Goal: Information Seeking & Learning: Learn about a topic

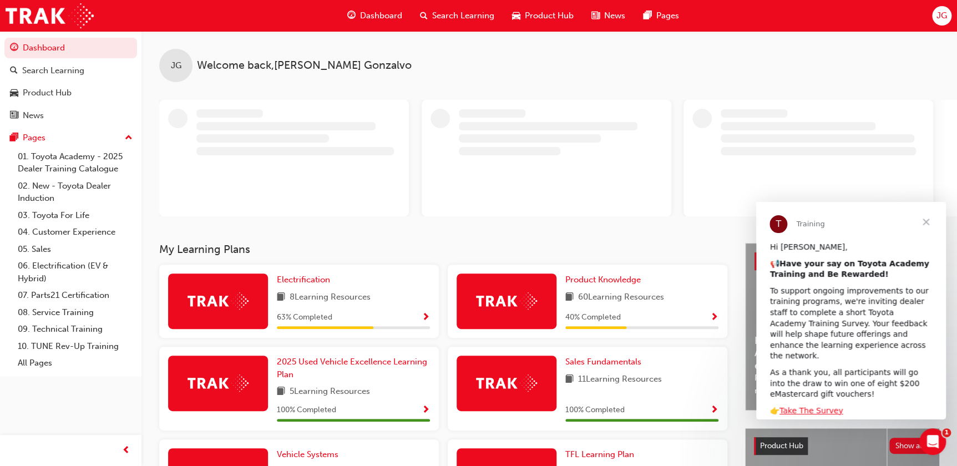
click at [453, 14] on span "Search Learning" at bounding box center [463, 15] width 62 height 13
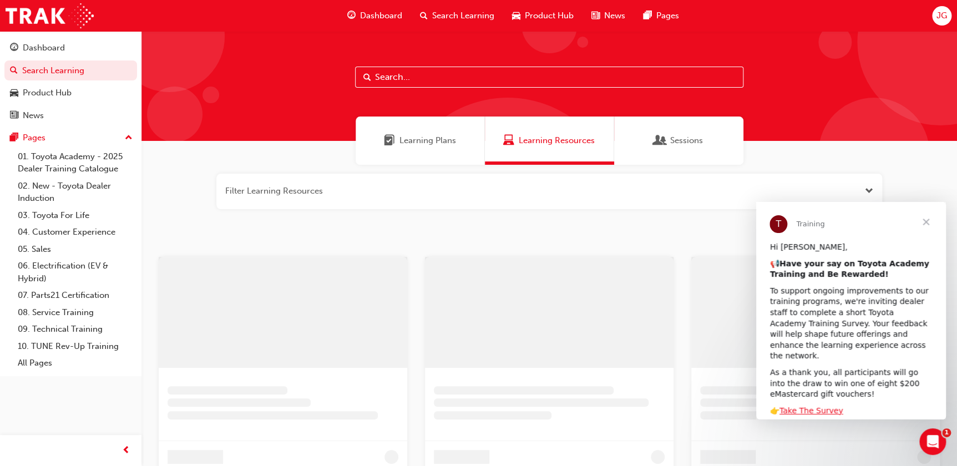
click at [387, 83] on input "text" at bounding box center [549, 77] width 388 height 21
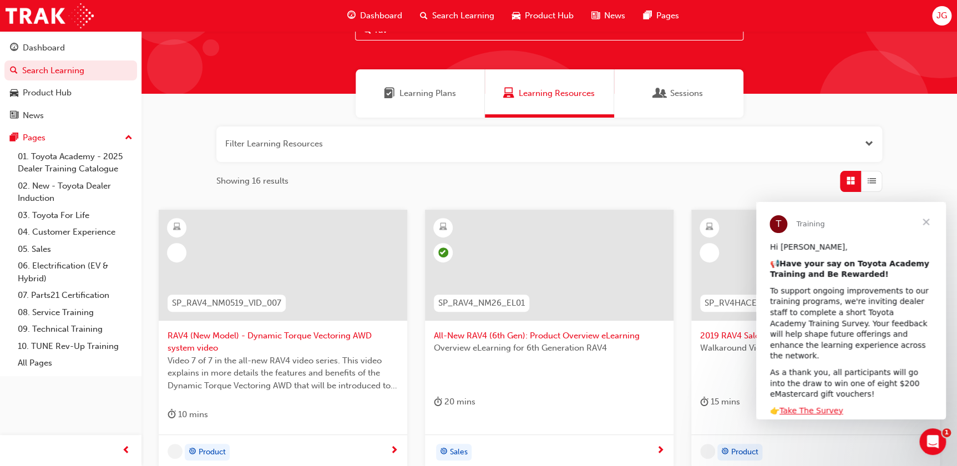
scroll to position [151, 0]
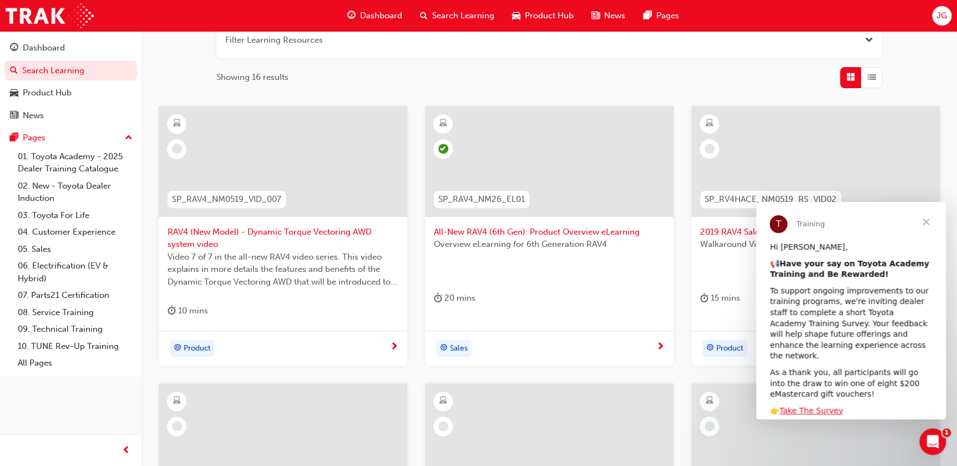
type input "rav"
click at [542, 230] on span "All-New RAV4 (6th Gen): Product Overview eLearning" at bounding box center [549, 232] width 231 height 13
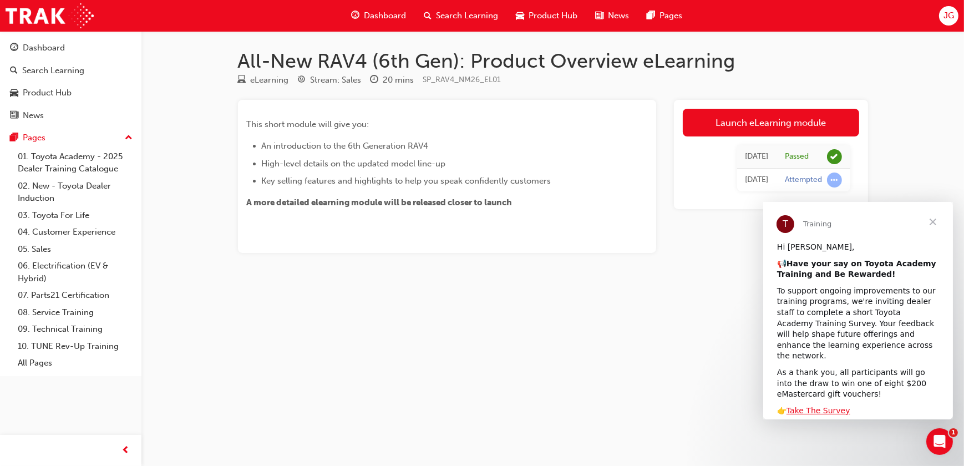
click at [936, 221] on span "Close" at bounding box center [932, 222] width 40 height 40
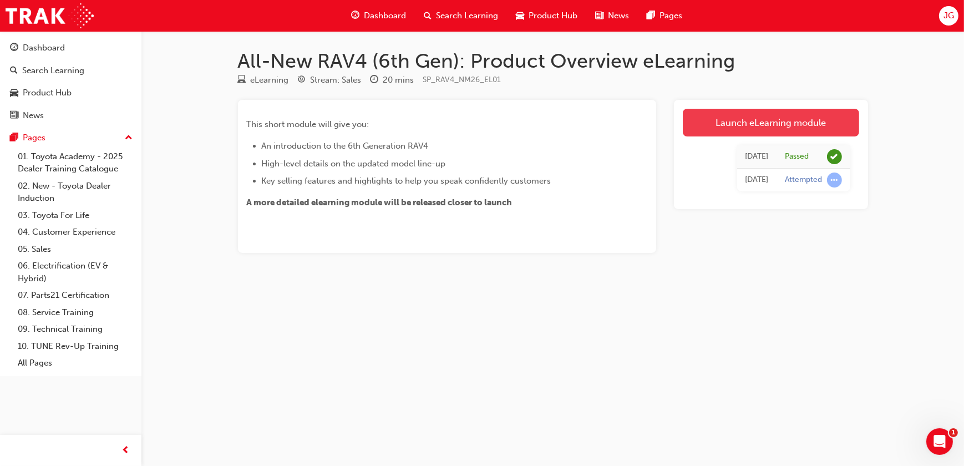
click at [759, 121] on link "Launch eLearning module" at bounding box center [771, 123] width 176 height 28
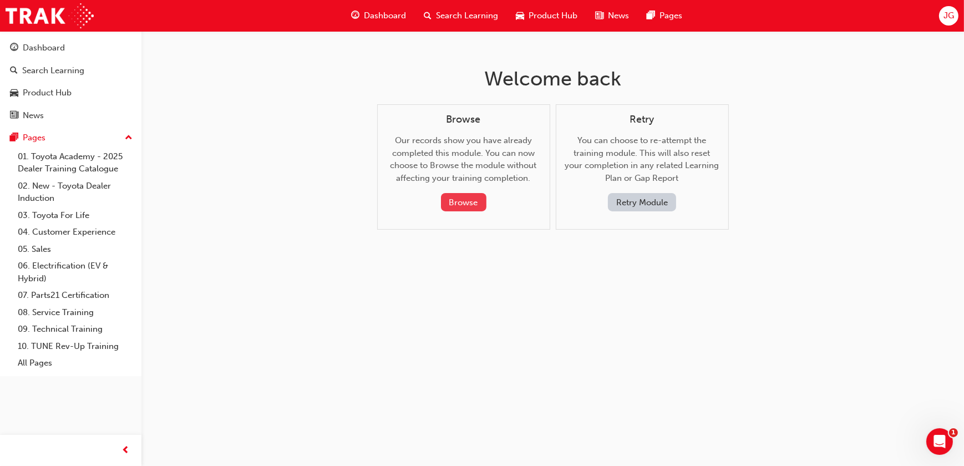
click at [455, 197] on button "Browse" at bounding box center [463, 202] width 45 height 18
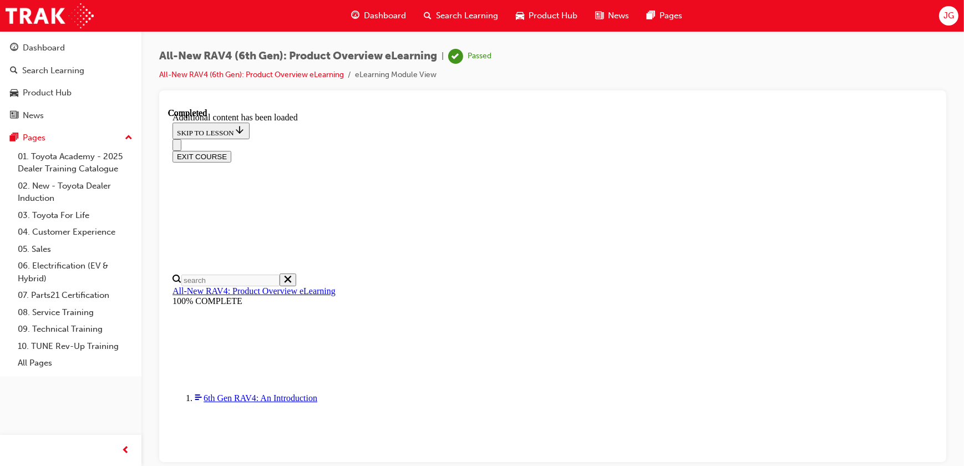
scroll to position [837, 0]
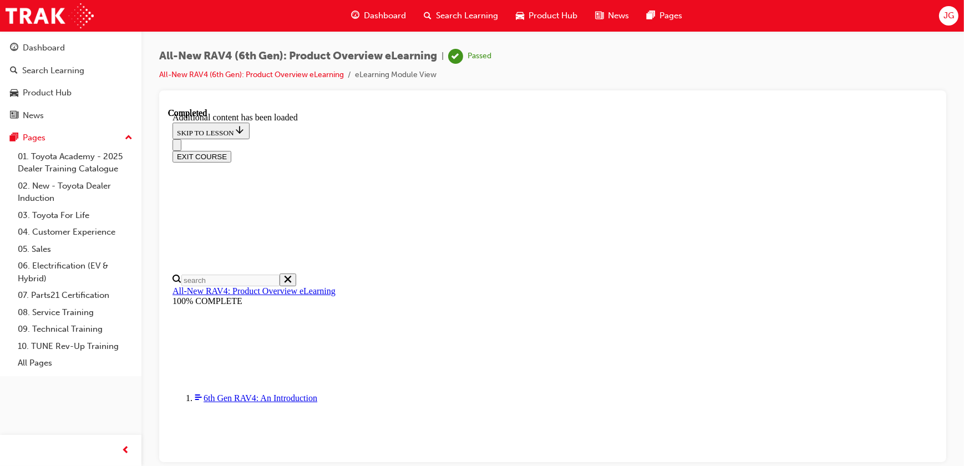
scroll to position [2068, 0]
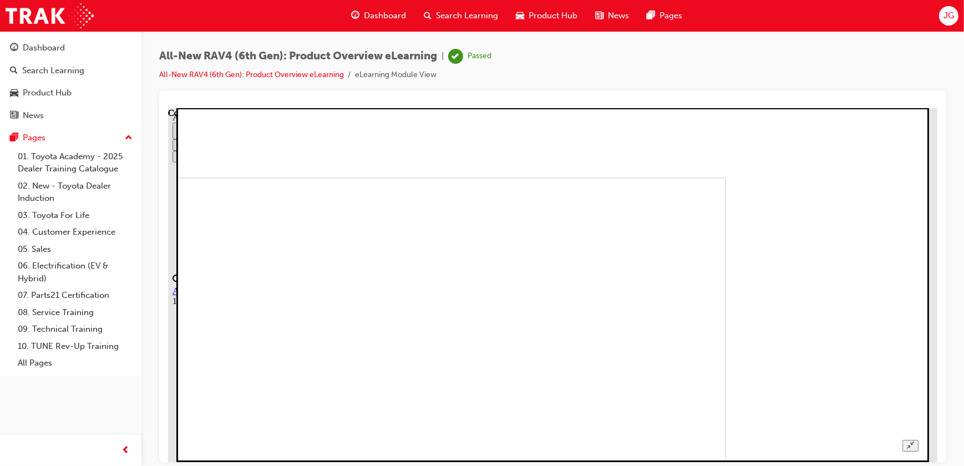
click at [670, 52] on div "All-New RAV4 (6th Gen): Product Overview eLearning | Passed All-New RAV4 (6th G…" at bounding box center [552, 70] width 787 height 42
click at [675, 70] on div "All-New RAV4 (6th Gen): Product Overview eLearning | Passed All-New RAV4 (6th G…" at bounding box center [552, 70] width 787 height 42
drag, startPoint x: 708, startPoint y: 90, endPoint x: 759, endPoint y: 100, distance: 51.3
click at [709, 91] on div at bounding box center [552, 276] width 787 height 372
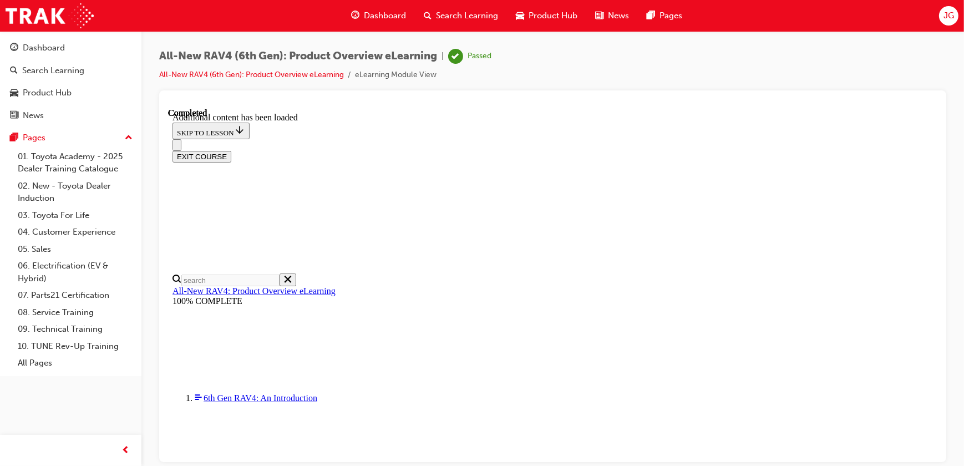
scroll to position [795, 0]
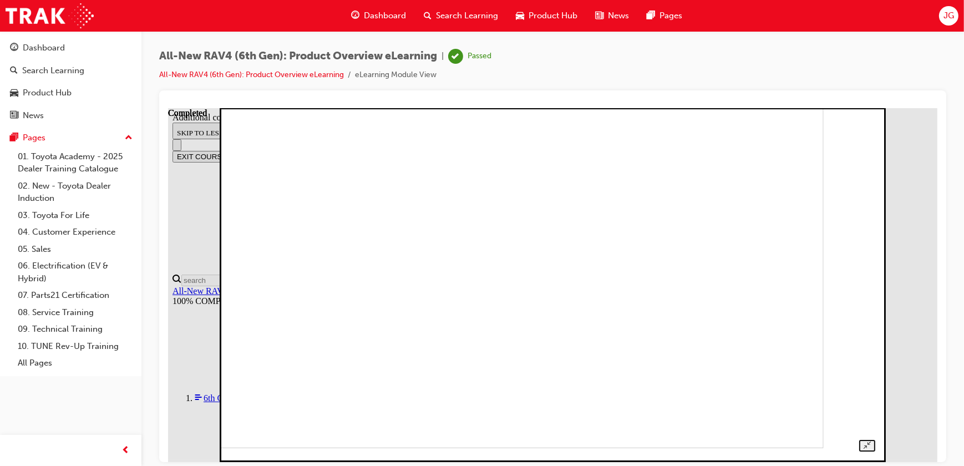
click at [870, 74] on div "All-New RAV4 (6th Gen): Product Overview eLearning | Passed All-New RAV4 (6th G…" at bounding box center [552, 70] width 787 height 42
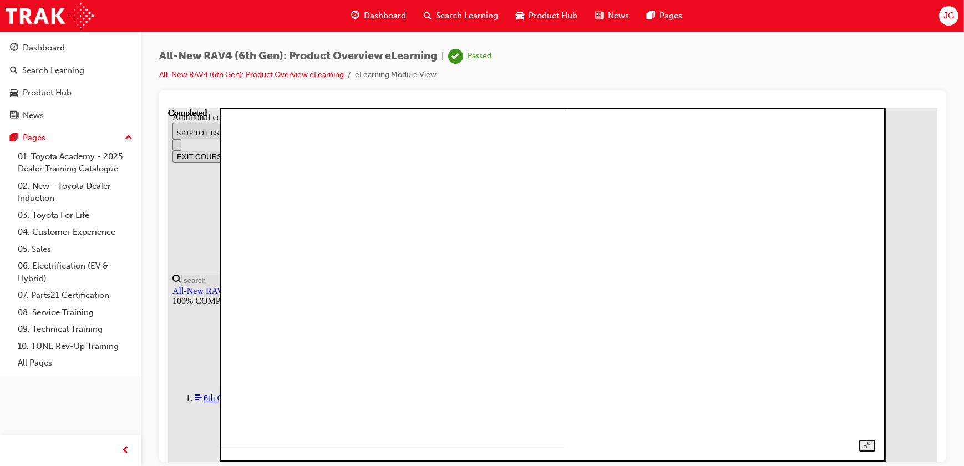
click at [841, 80] on div "All-New RAV4 (6th Gen): Product Overview eLearning | Passed All-New RAV4 (6th G…" at bounding box center [552, 70] width 787 height 42
click at [848, 80] on div "All-New RAV4 (6th Gen): Product Overview eLearning | Passed All-New RAV4 (6th G…" at bounding box center [552, 70] width 787 height 42
click at [865, 93] on div at bounding box center [552, 276] width 787 height 372
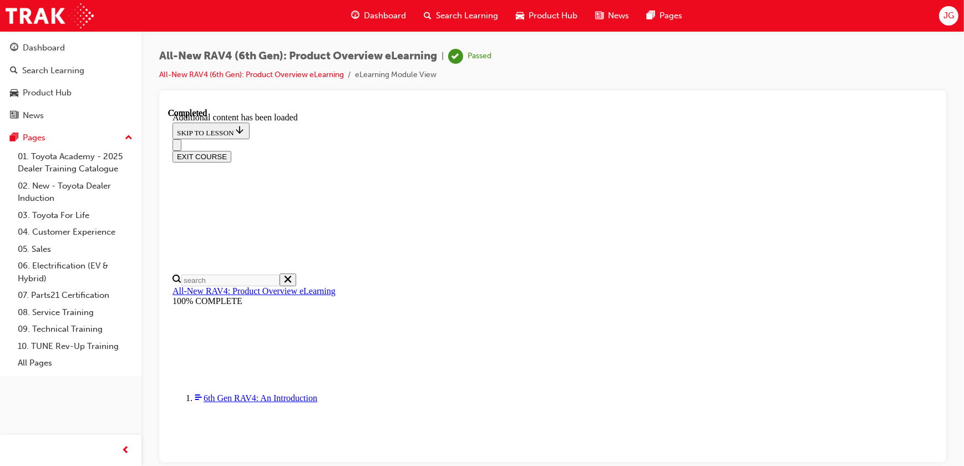
scroll to position [201, 0]
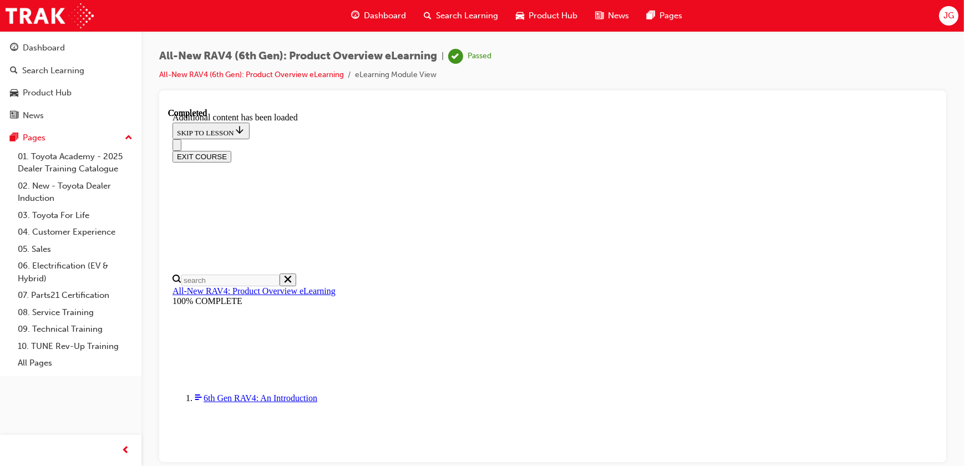
scroll to position [655, 0]
drag, startPoint x: 764, startPoint y: 277, endPoint x: 805, endPoint y: 277, distance: 41.6
drag, startPoint x: 805, startPoint y: 277, endPoint x: 807, endPoint y: 313, distance: 36.6
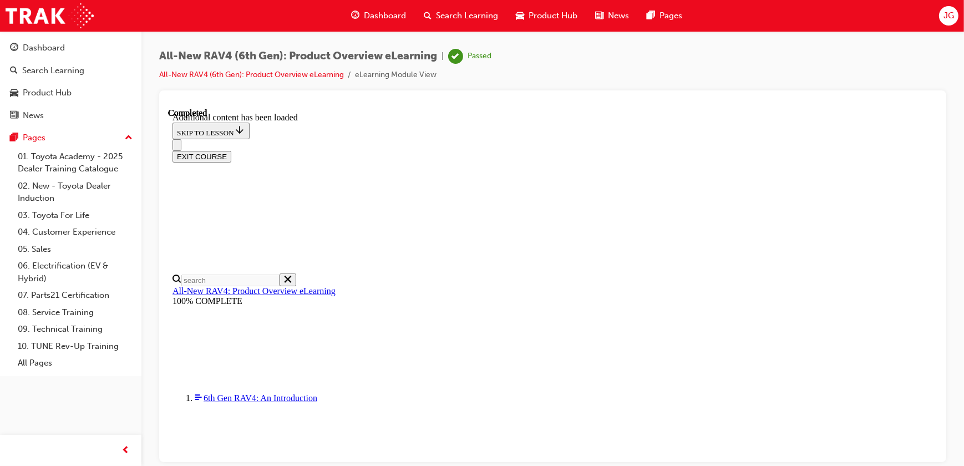
drag, startPoint x: 807, startPoint y: 313, endPoint x: 868, endPoint y: 340, distance: 66.8
drag, startPoint x: 598, startPoint y: 276, endPoint x: 566, endPoint y: 279, distance: 32.3
drag, startPoint x: 566, startPoint y: 279, endPoint x: 584, endPoint y: 357, distance: 79.6
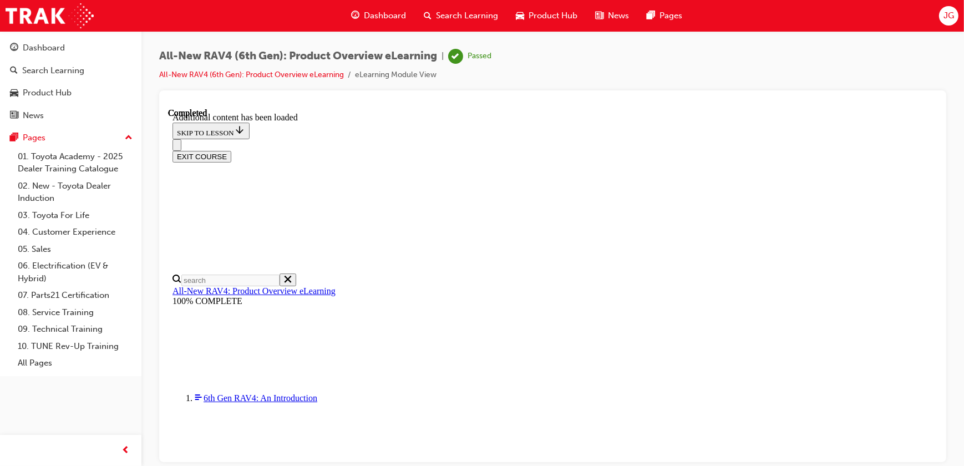
drag, startPoint x: 593, startPoint y: 347, endPoint x: 571, endPoint y: 347, distance: 22.2
drag, startPoint x: 403, startPoint y: 240, endPoint x: 942, endPoint y: 349, distance: 550.1
click at [942, 349] on div at bounding box center [552, 276] width 787 height 372
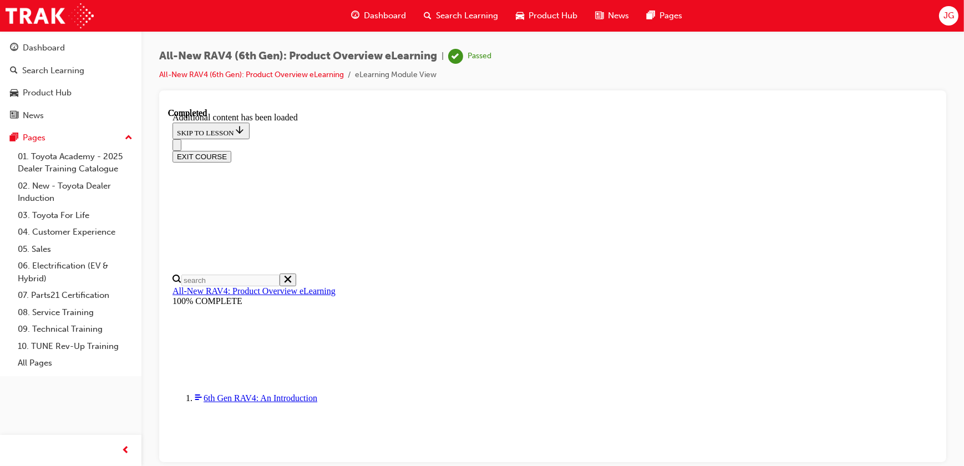
scroll to position [504, 0]
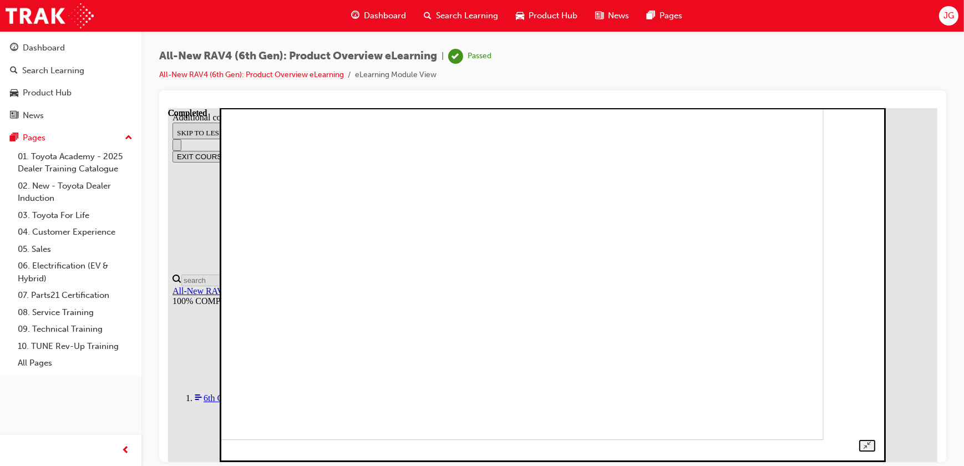
click at [720, 72] on div "All-New RAV4 (6th Gen): Product Overview eLearning | Passed All-New RAV4 (6th G…" at bounding box center [552, 70] width 787 height 42
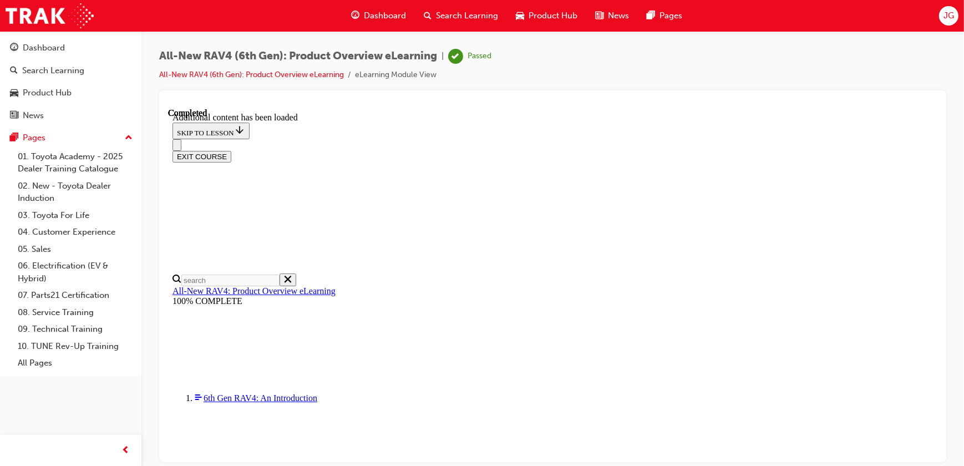
scroll to position [837, 0]
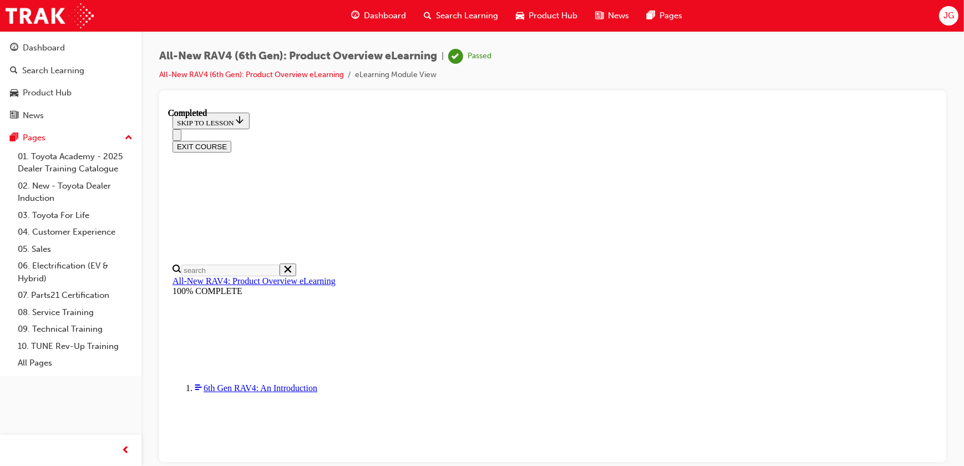
scroll to position [302, 0]
